Goal: Information Seeking & Learning: Learn about a topic

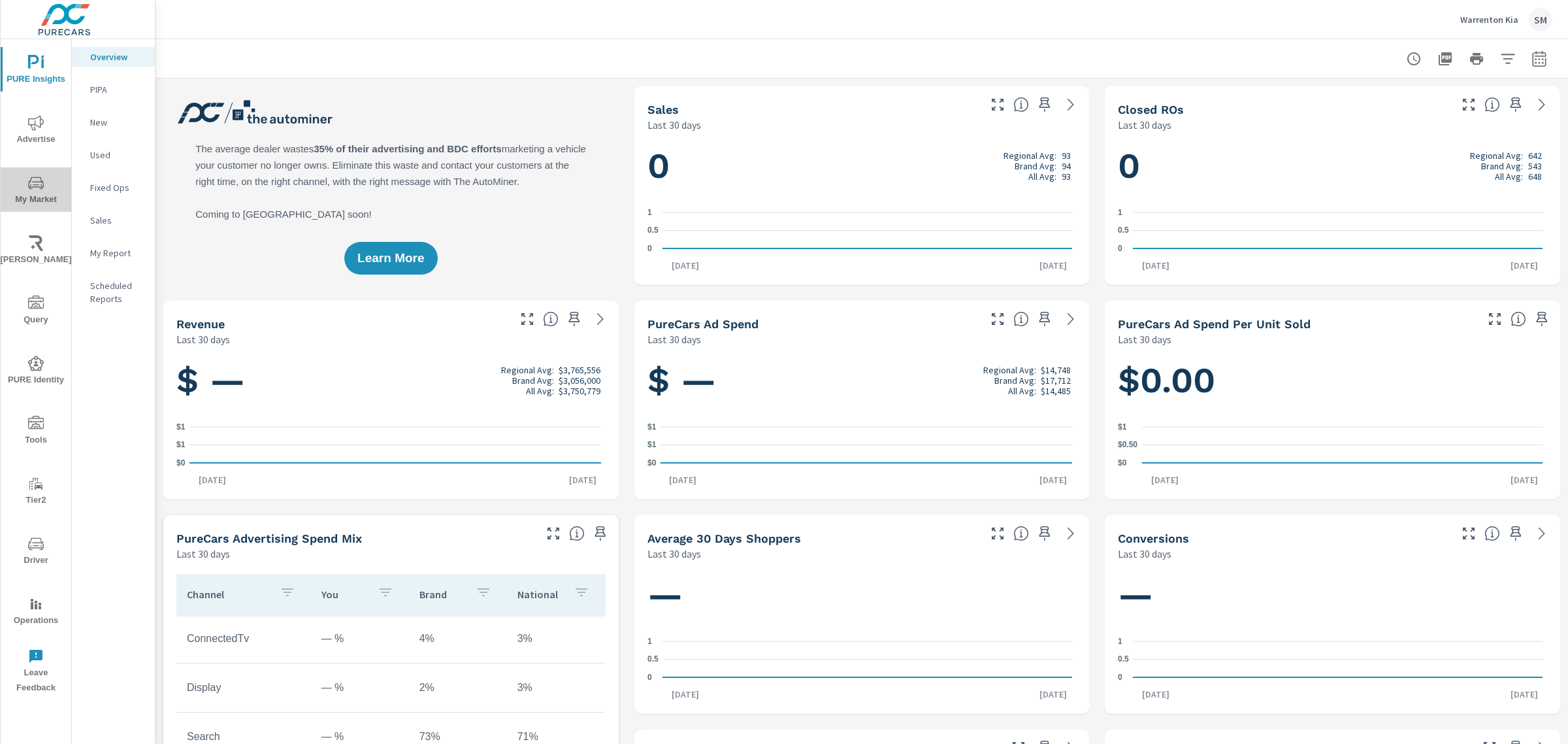
click at [31, 181] on icon "nav menu" at bounding box center [35, 183] width 15 height 15
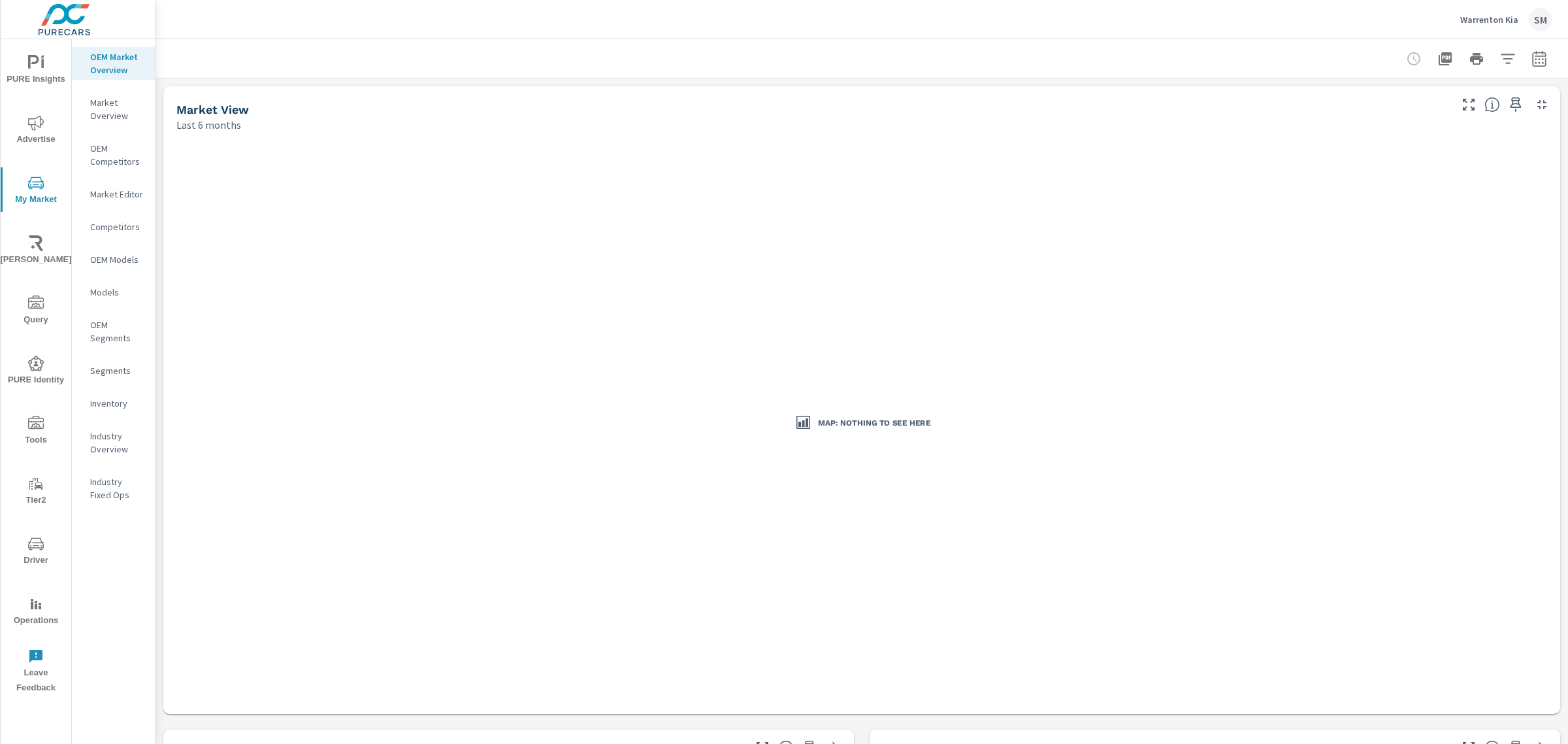
click at [101, 102] on p "Market Overview" at bounding box center [117, 109] width 54 height 26
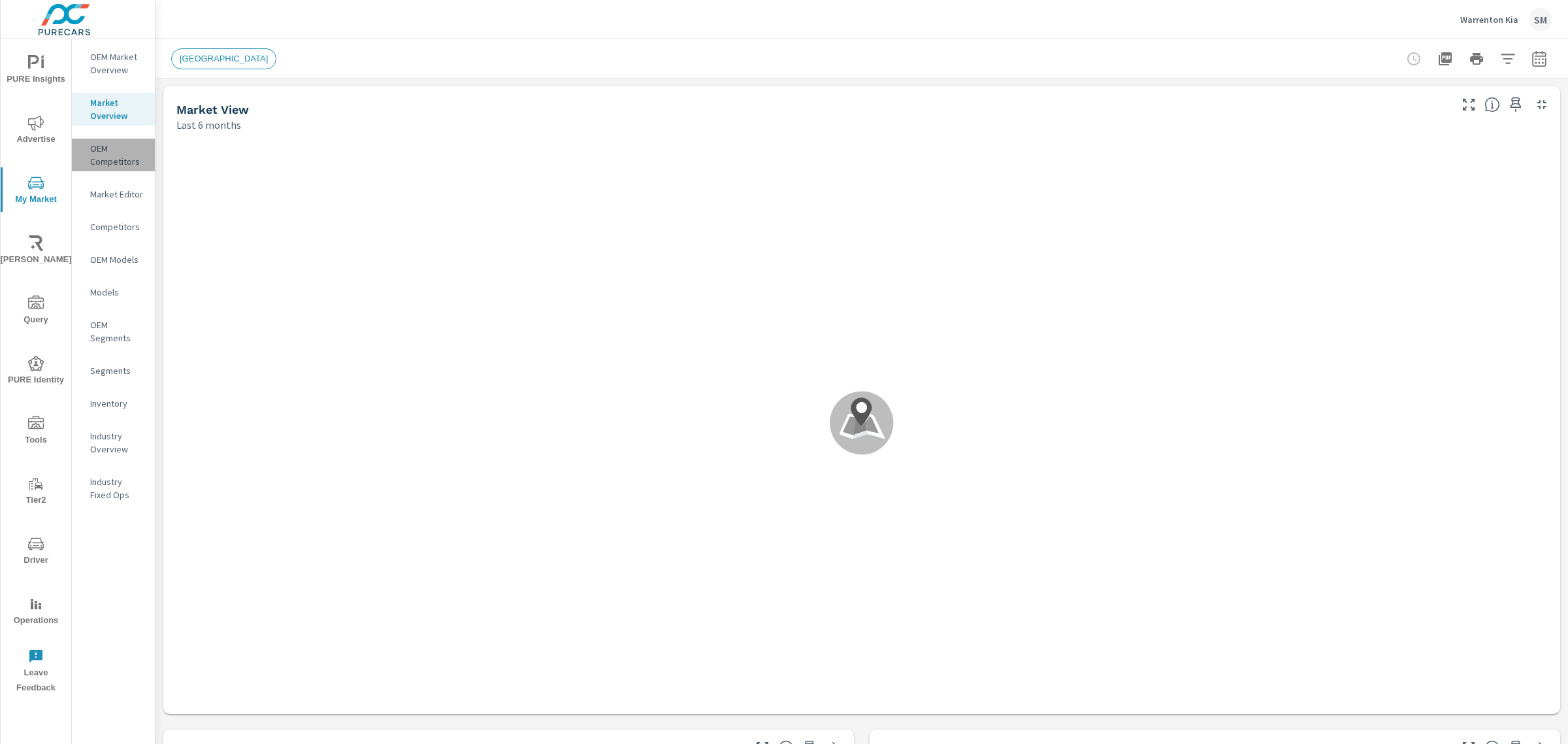
click at [99, 165] on p "OEM Competitors" at bounding box center [117, 155] width 54 height 26
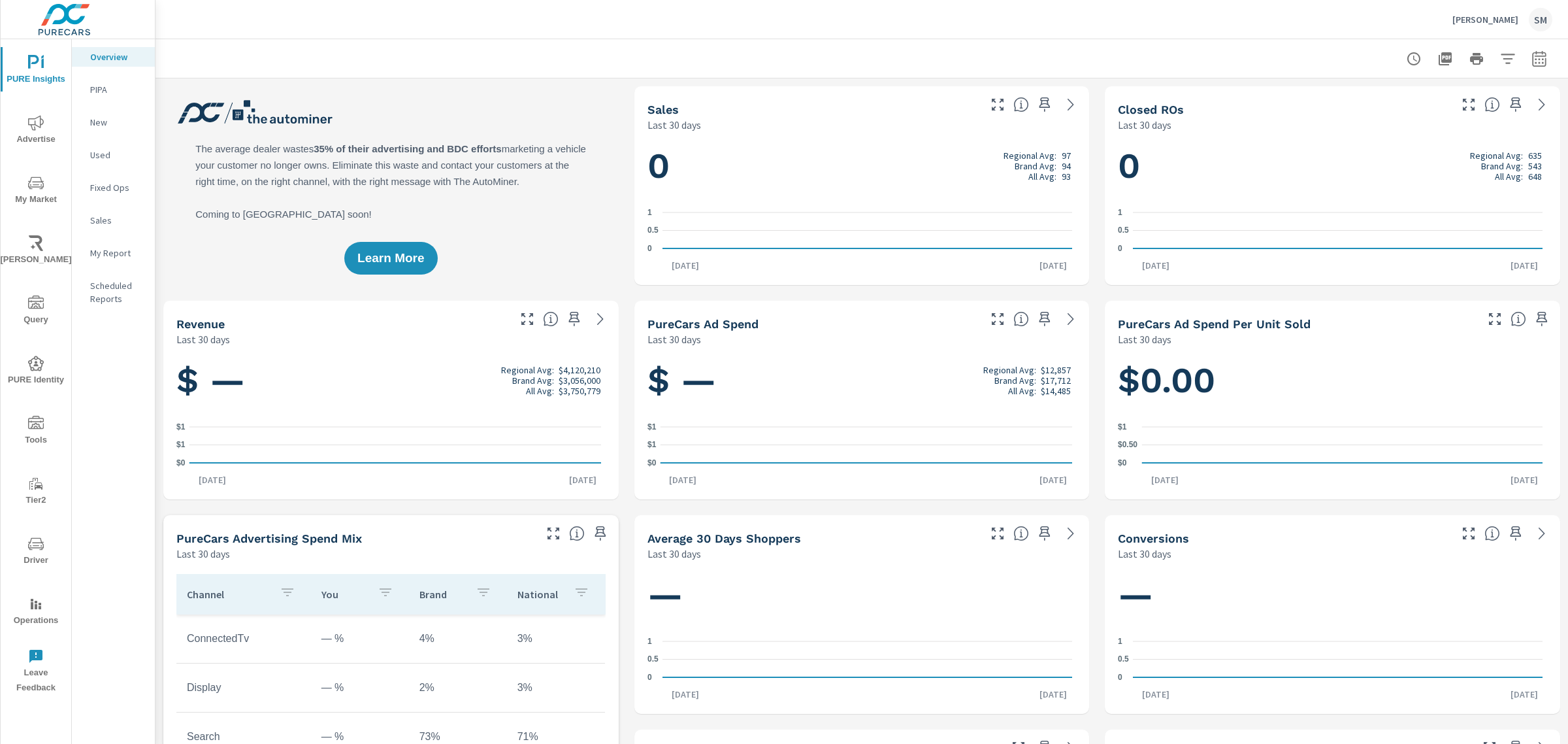
click at [33, 178] on icon "nav menu" at bounding box center [35, 183] width 15 height 15
